Goal: Task Accomplishment & Management: Use online tool/utility

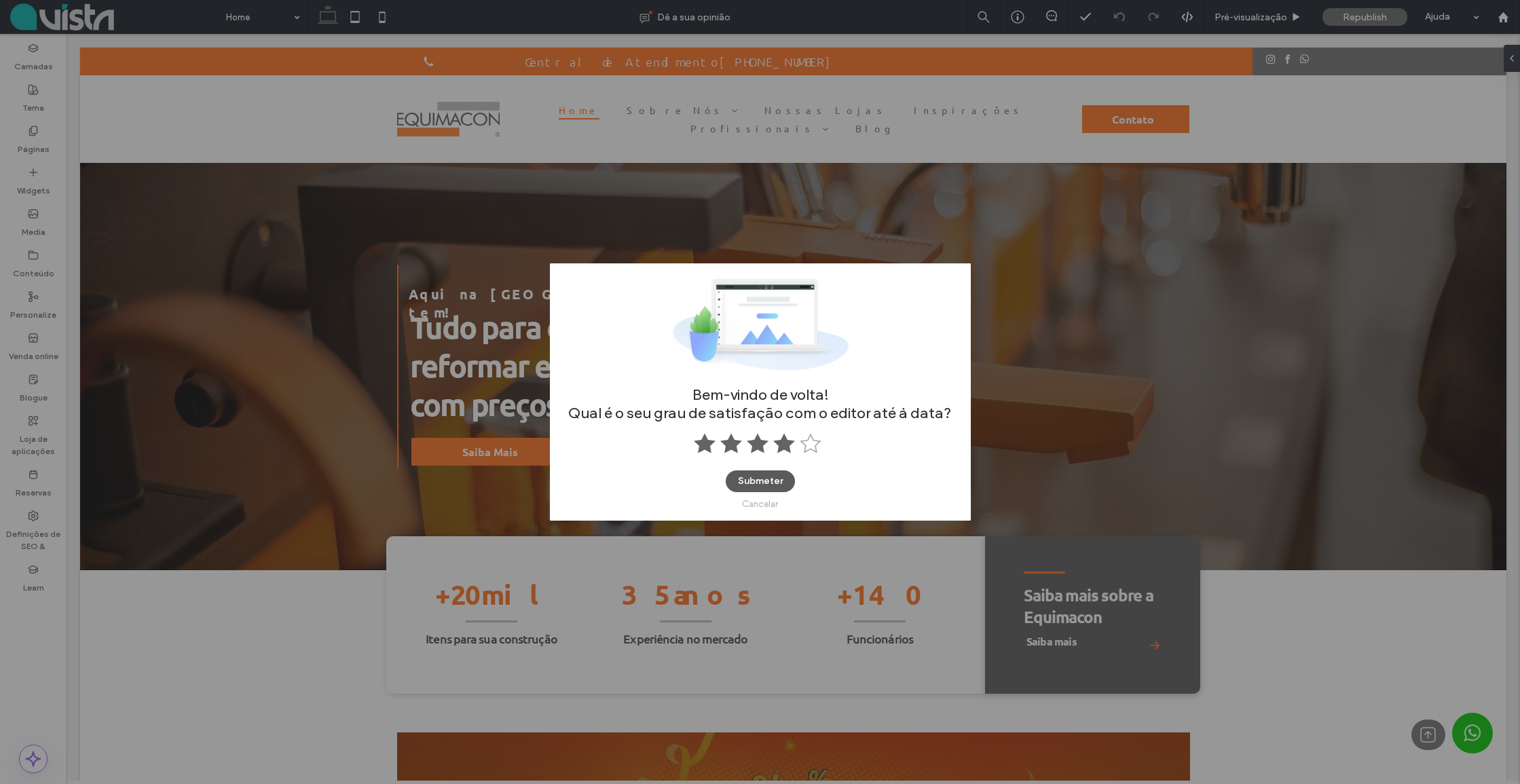
click at [751, 480] on button "Submeter" at bounding box center [760, 481] width 69 height 22
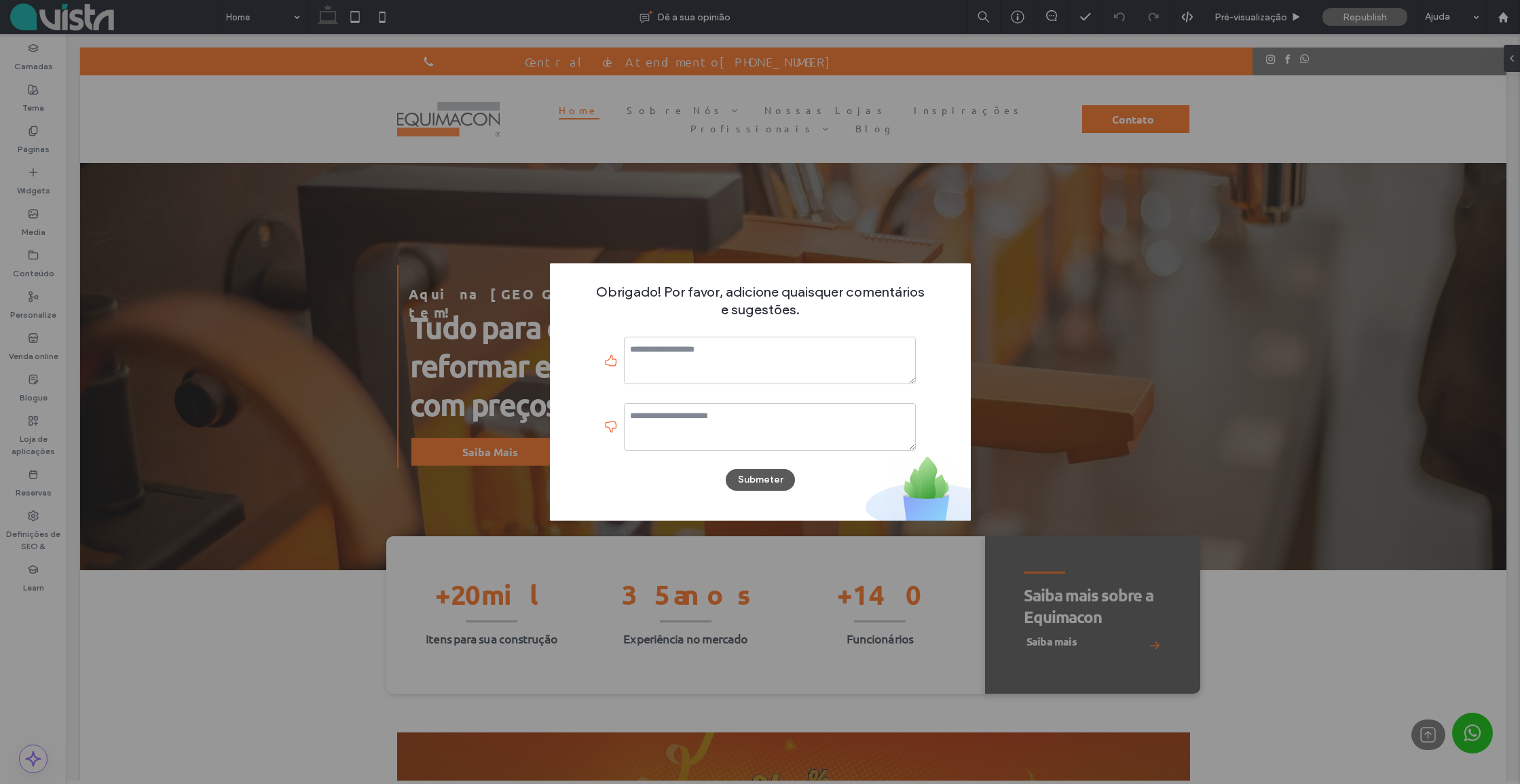
click at [755, 478] on button "Submeter" at bounding box center [760, 480] width 69 height 22
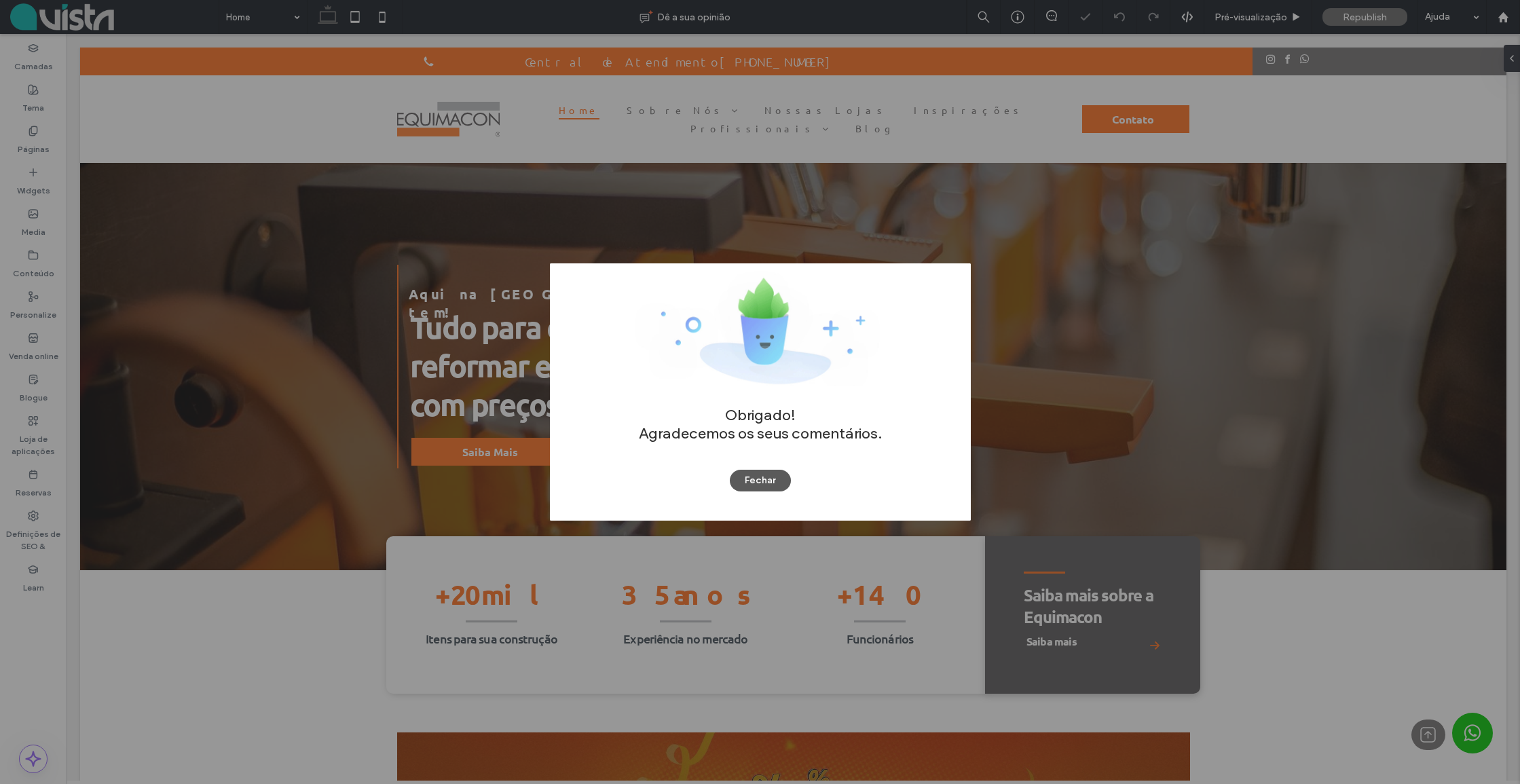
click at [747, 474] on button "Fechar" at bounding box center [760, 481] width 61 height 22
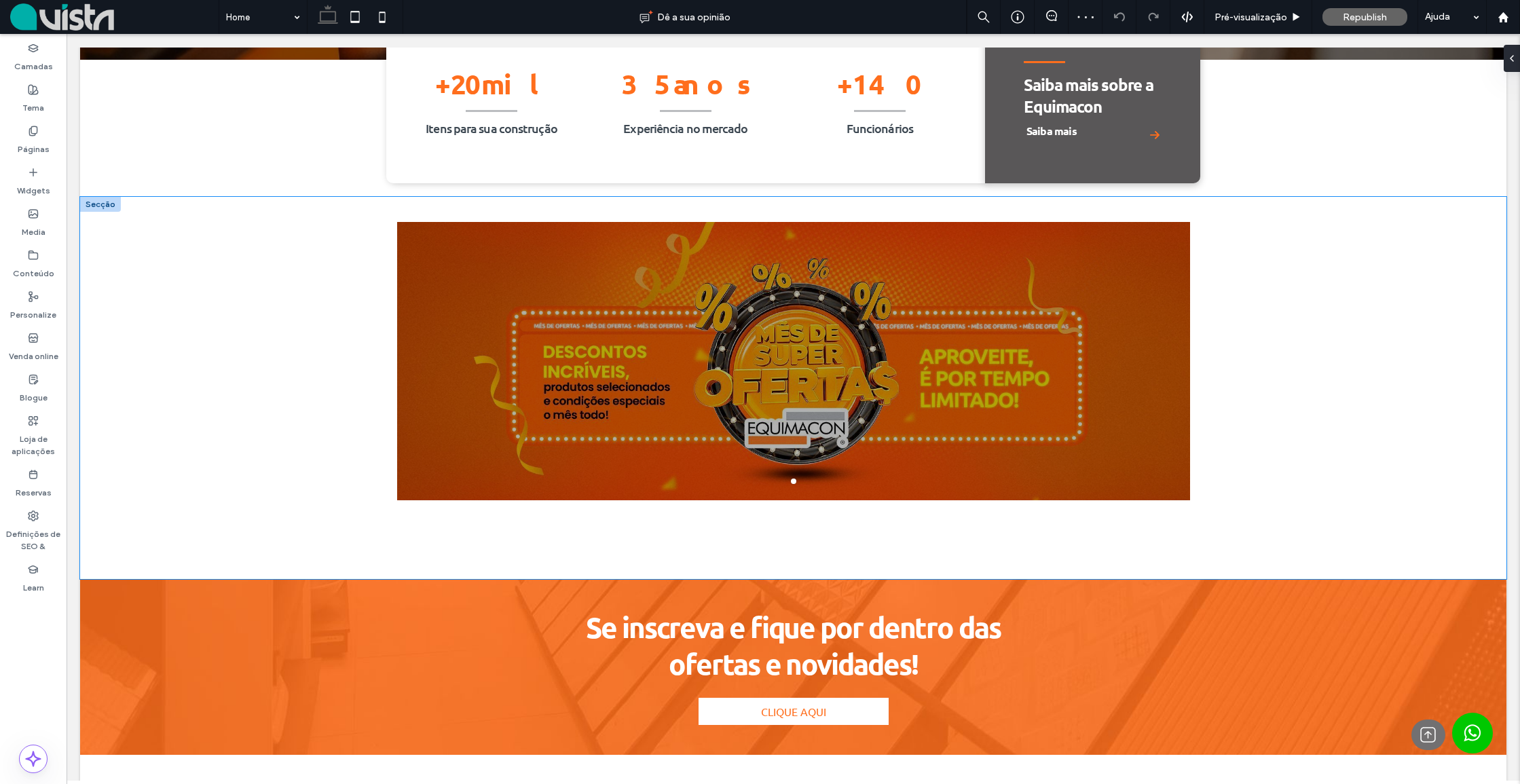
scroll to position [509, 0]
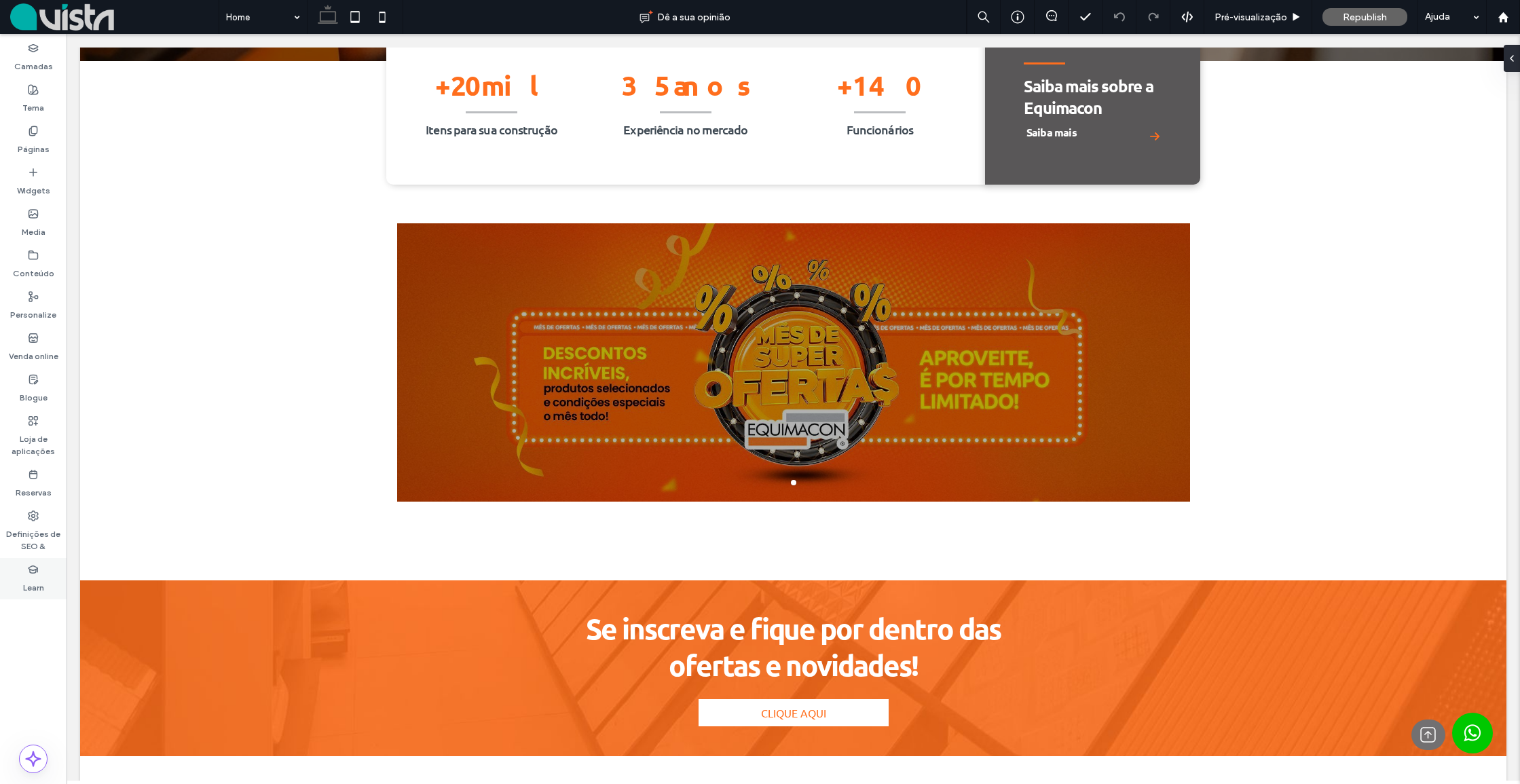
click at [37, 568] on use at bounding box center [33, 568] width 9 height 7
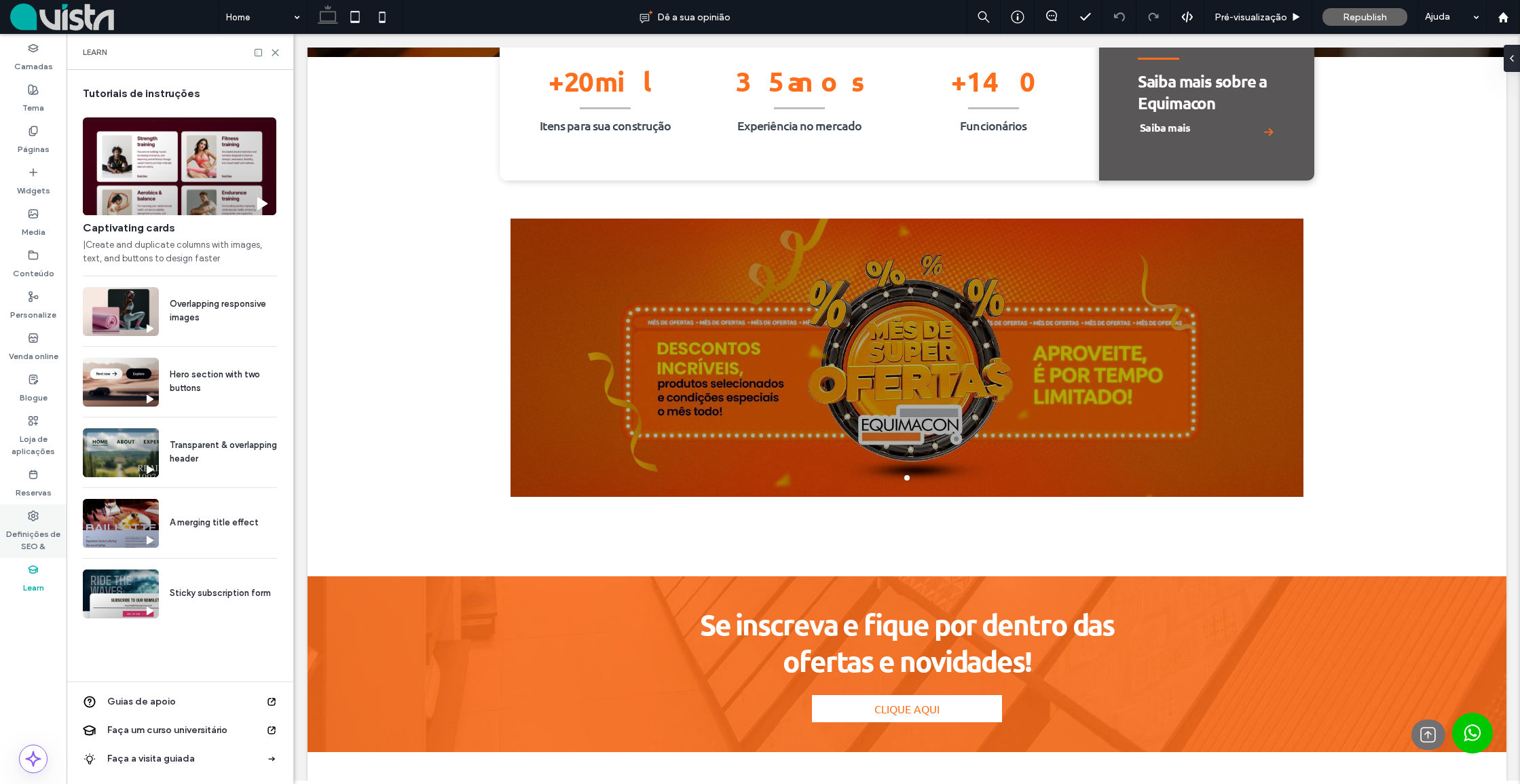
click at [33, 532] on label "Definições de SEO &" at bounding box center [33, 537] width 66 height 31
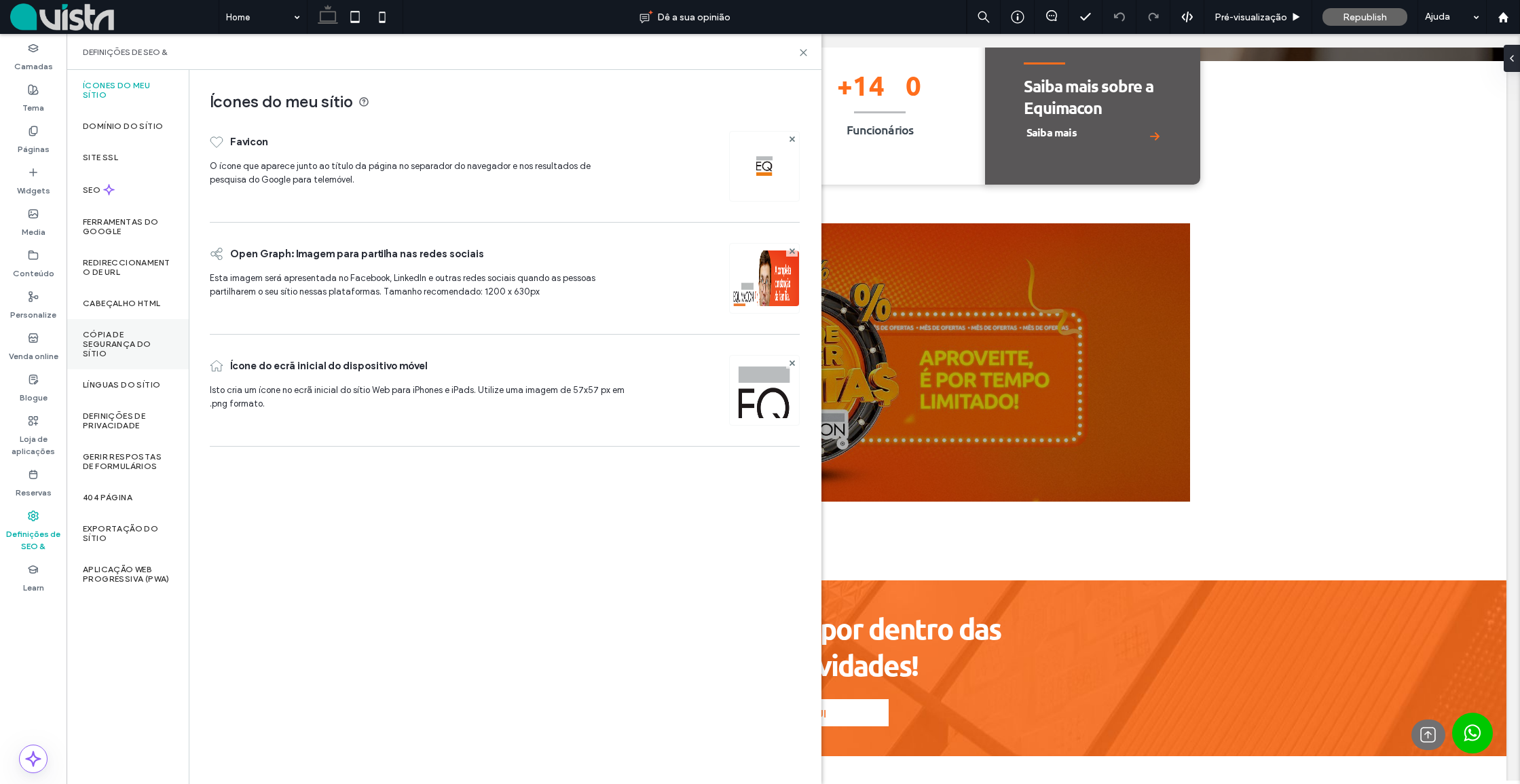
click at [129, 350] on label "Cópia de segurança do sítio" at bounding box center [127, 343] width 89 height 28
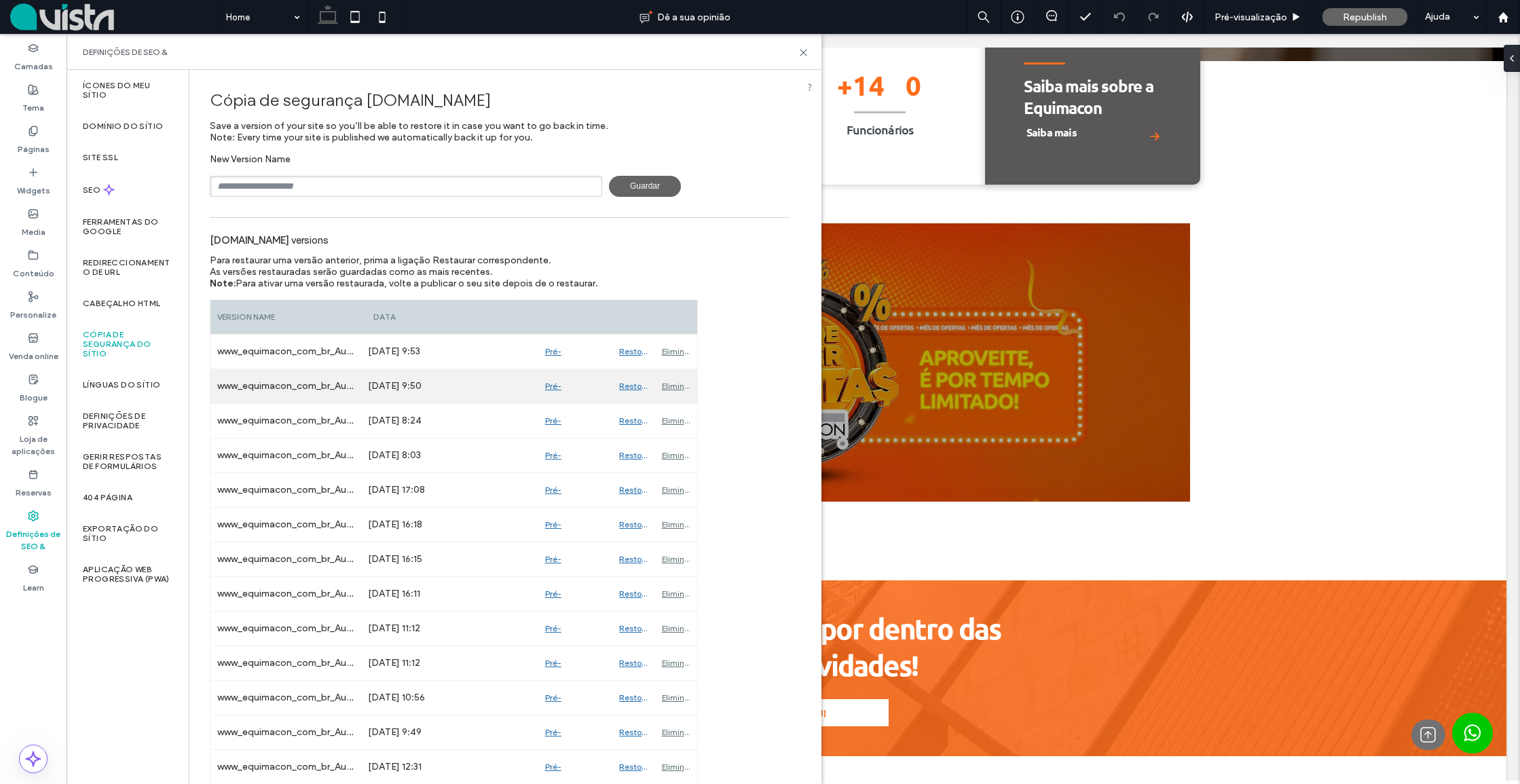
click at [552, 385] on div "Pré-visualização" at bounding box center [576, 386] width 75 height 34
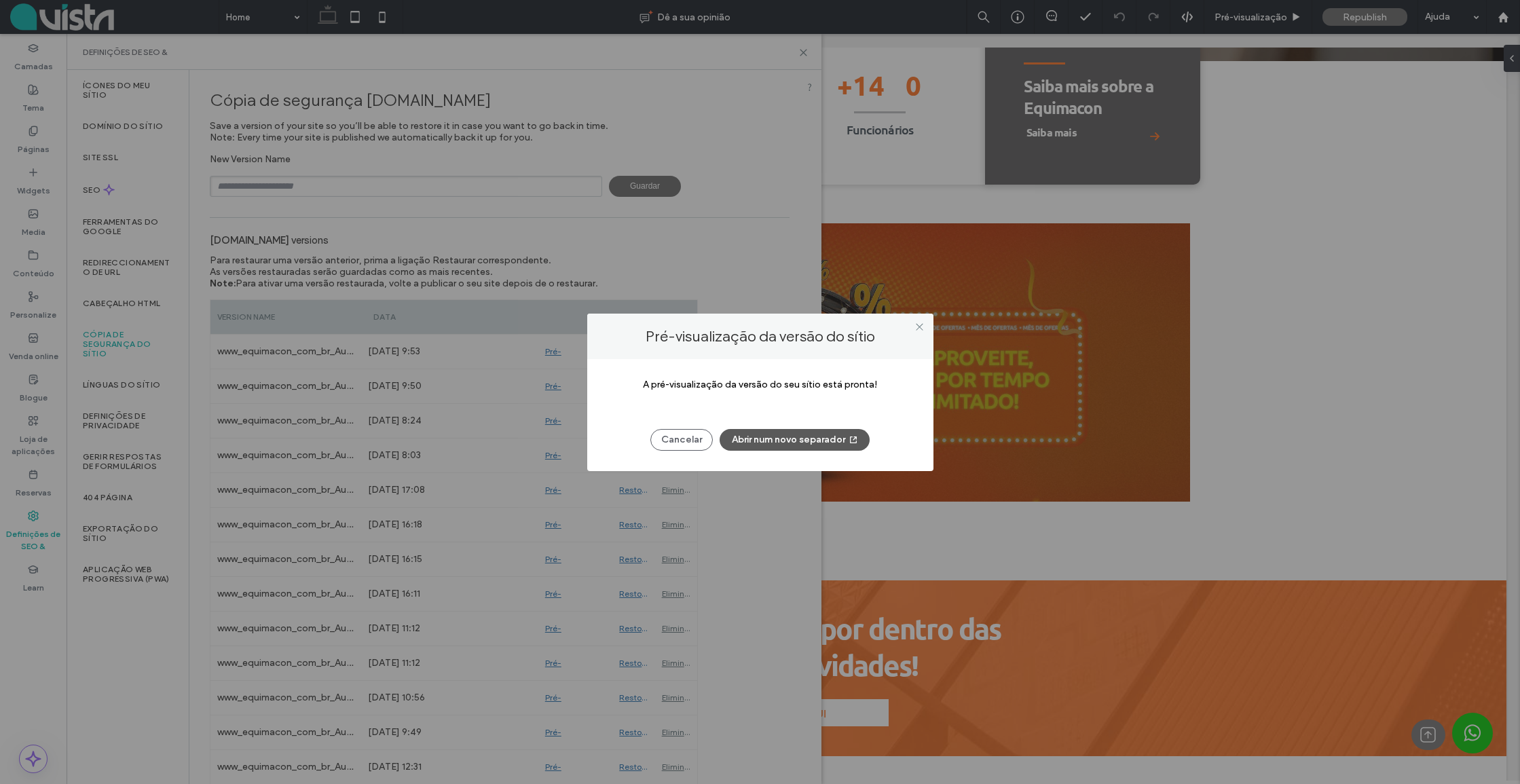
click at [785, 431] on button "Abrir num novo separador" at bounding box center [795, 440] width 150 height 22
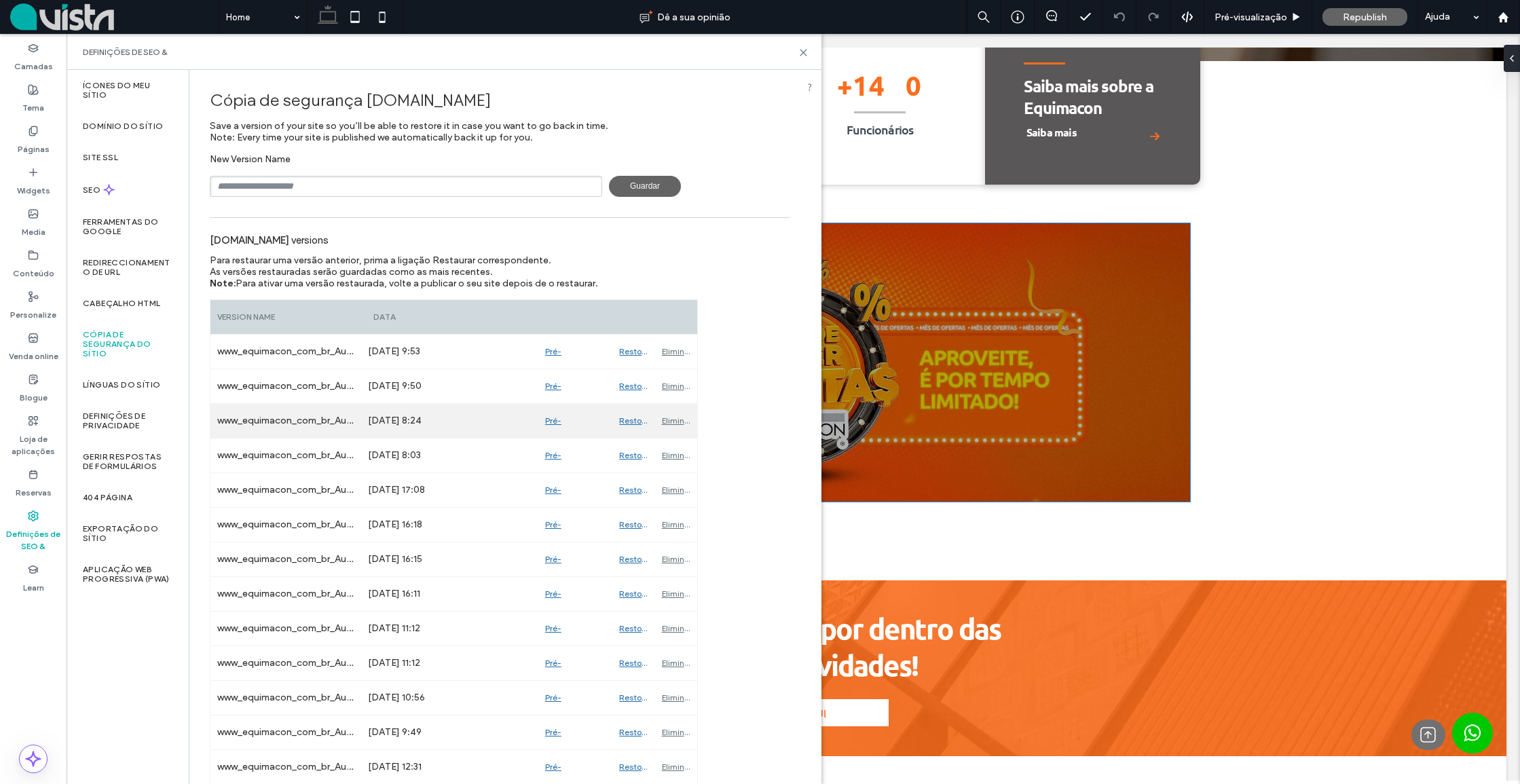
click at [546, 423] on div "Pré-visualização" at bounding box center [576, 420] width 75 height 34
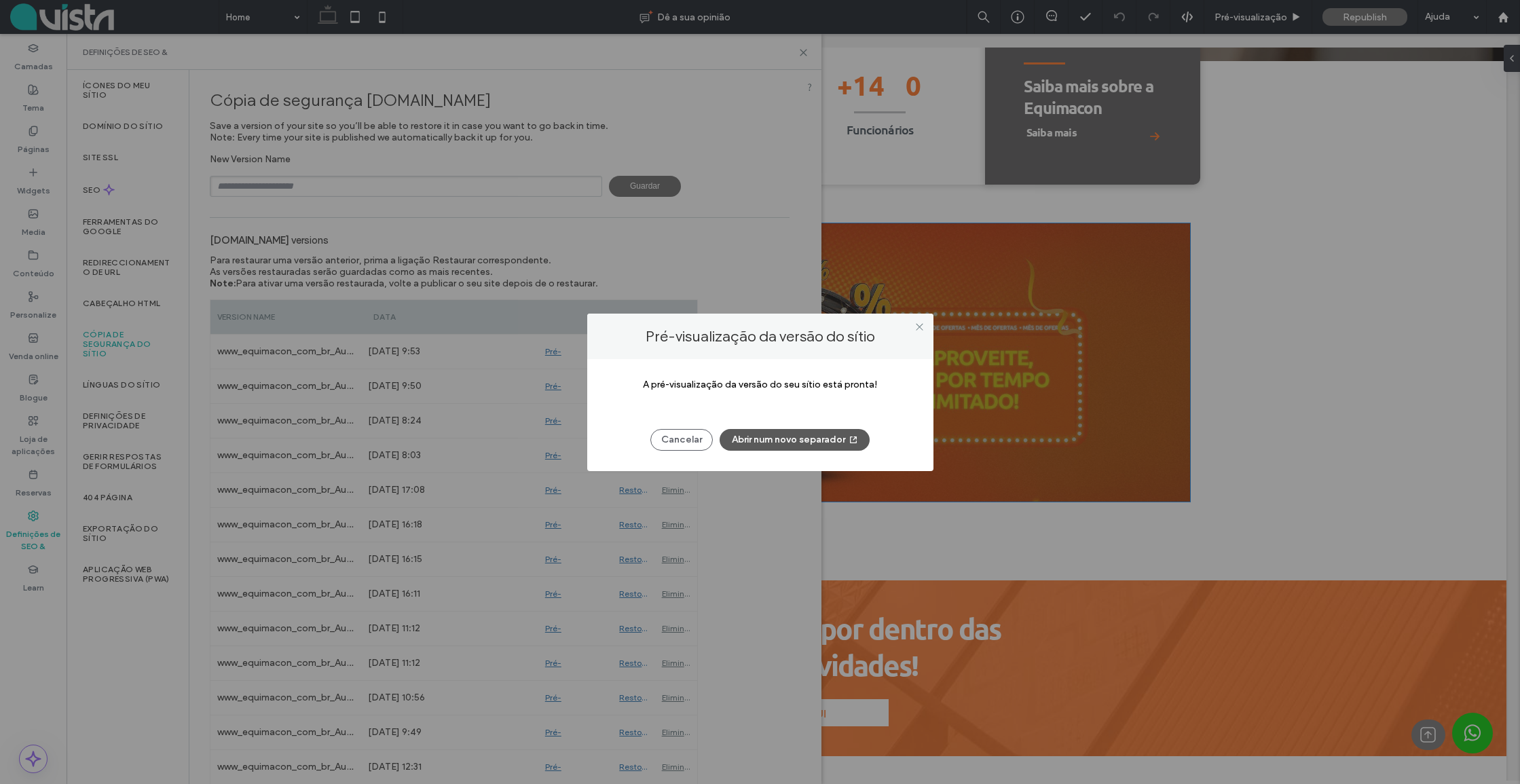
click at [763, 438] on button "Abrir num novo separador" at bounding box center [795, 440] width 150 height 22
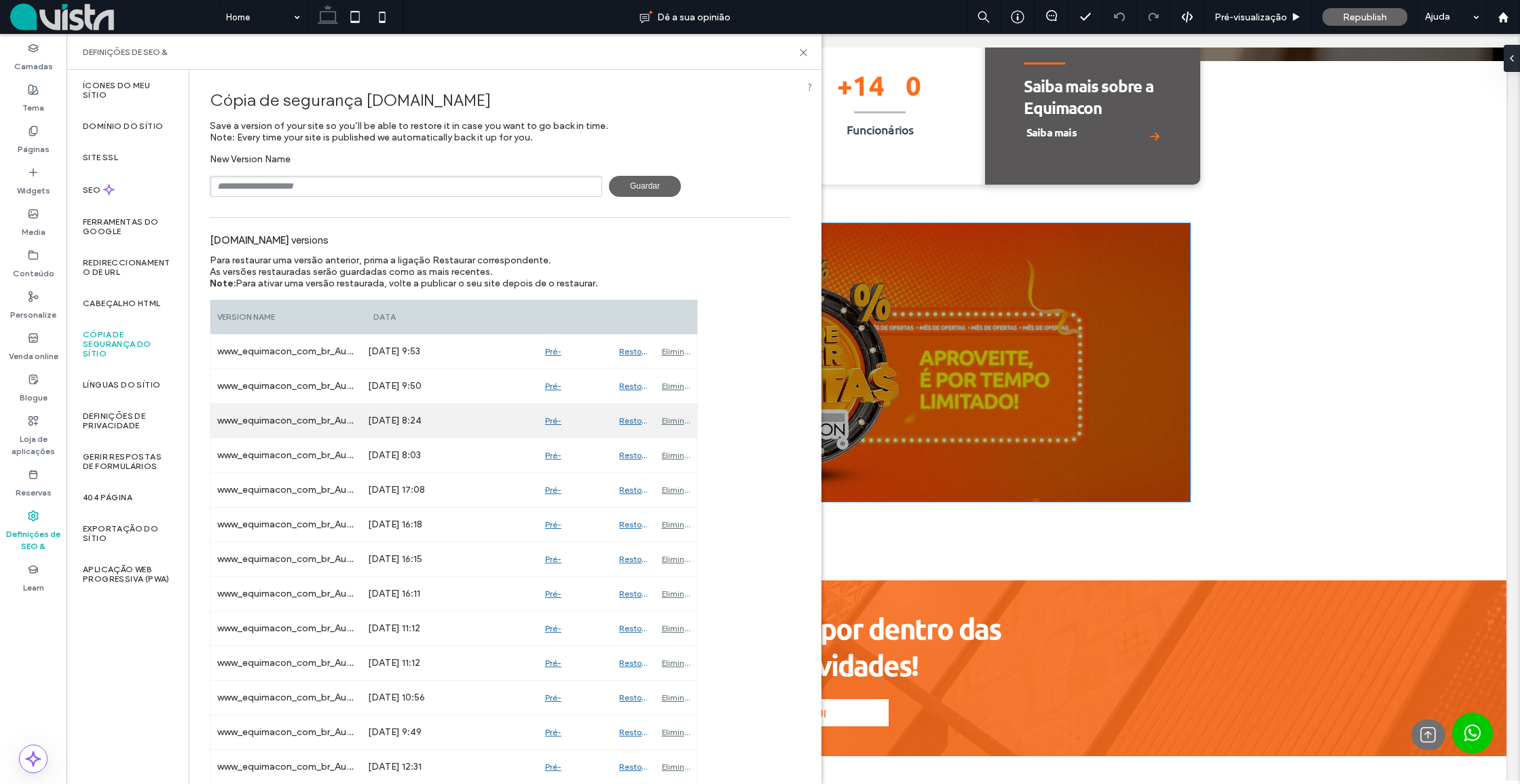
click at [626, 420] on div "Restore" at bounding box center [634, 420] width 42 height 34
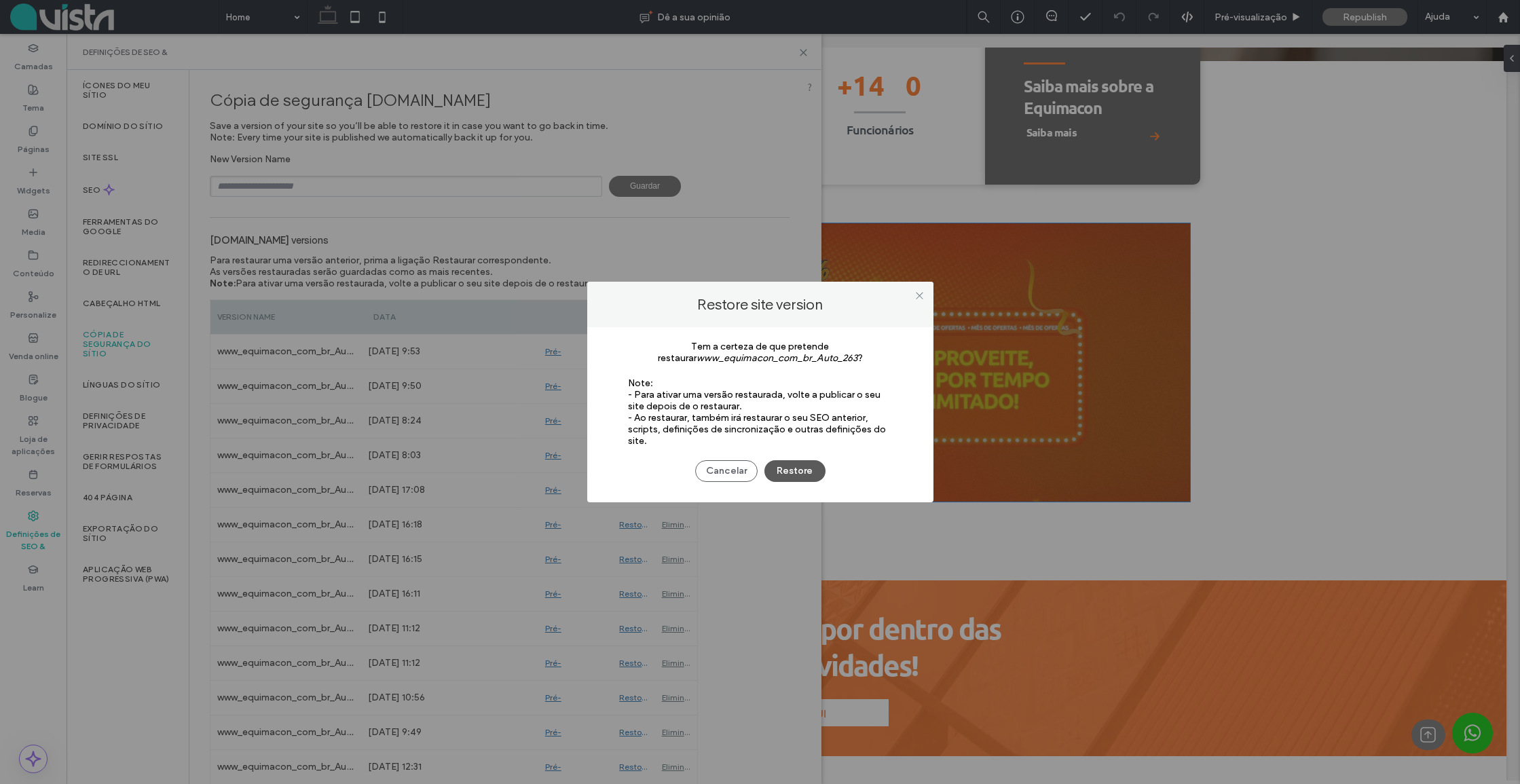
click at [786, 464] on button "Restore" at bounding box center [795, 471] width 61 height 22
